Goal: Task Accomplishment & Management: Manage account settings

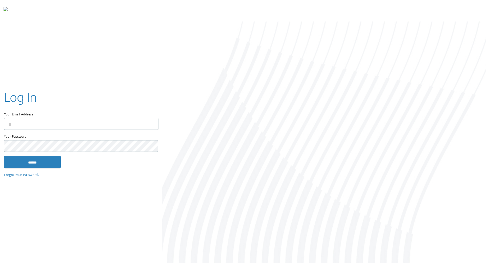
click at [86, 122] on input "Your Email Address" at bounding box center [81, 124] width 154 height 12
type input "**********"
click at [4, 156] on input "******" at bounding box center [32, 162] width 57 height 12
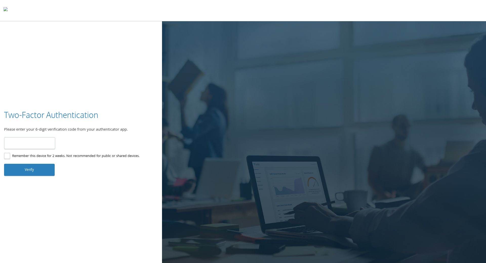
type input "******"
